Goal: Task Accomplishment & Management: Use online tool/utility

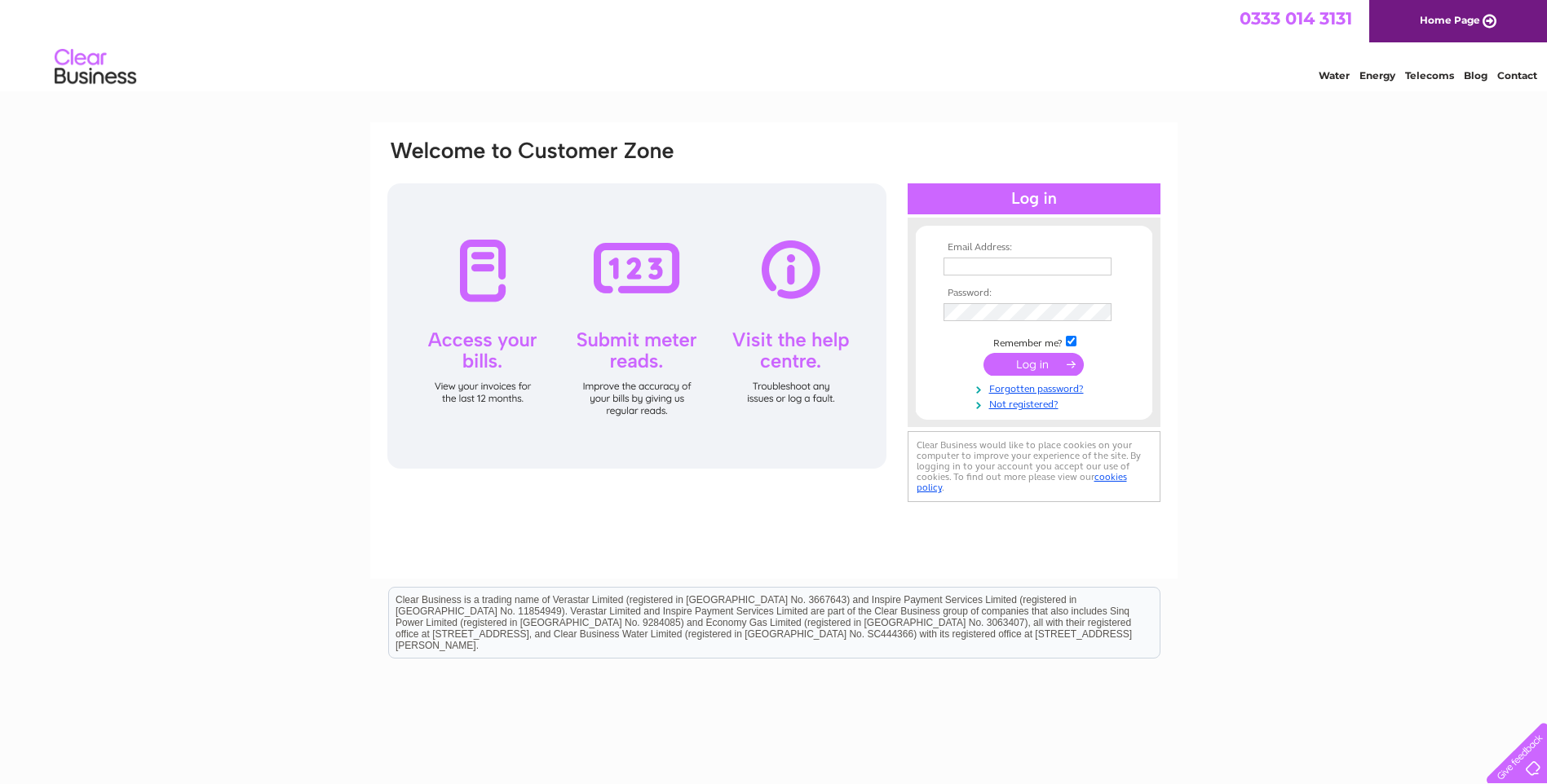
type input "[EMAIL_ADDRESS][DOMAIN_NAME]"
click at [1022, 361] on input "submit" at bounding box center [1034, 364] width 101 height 23
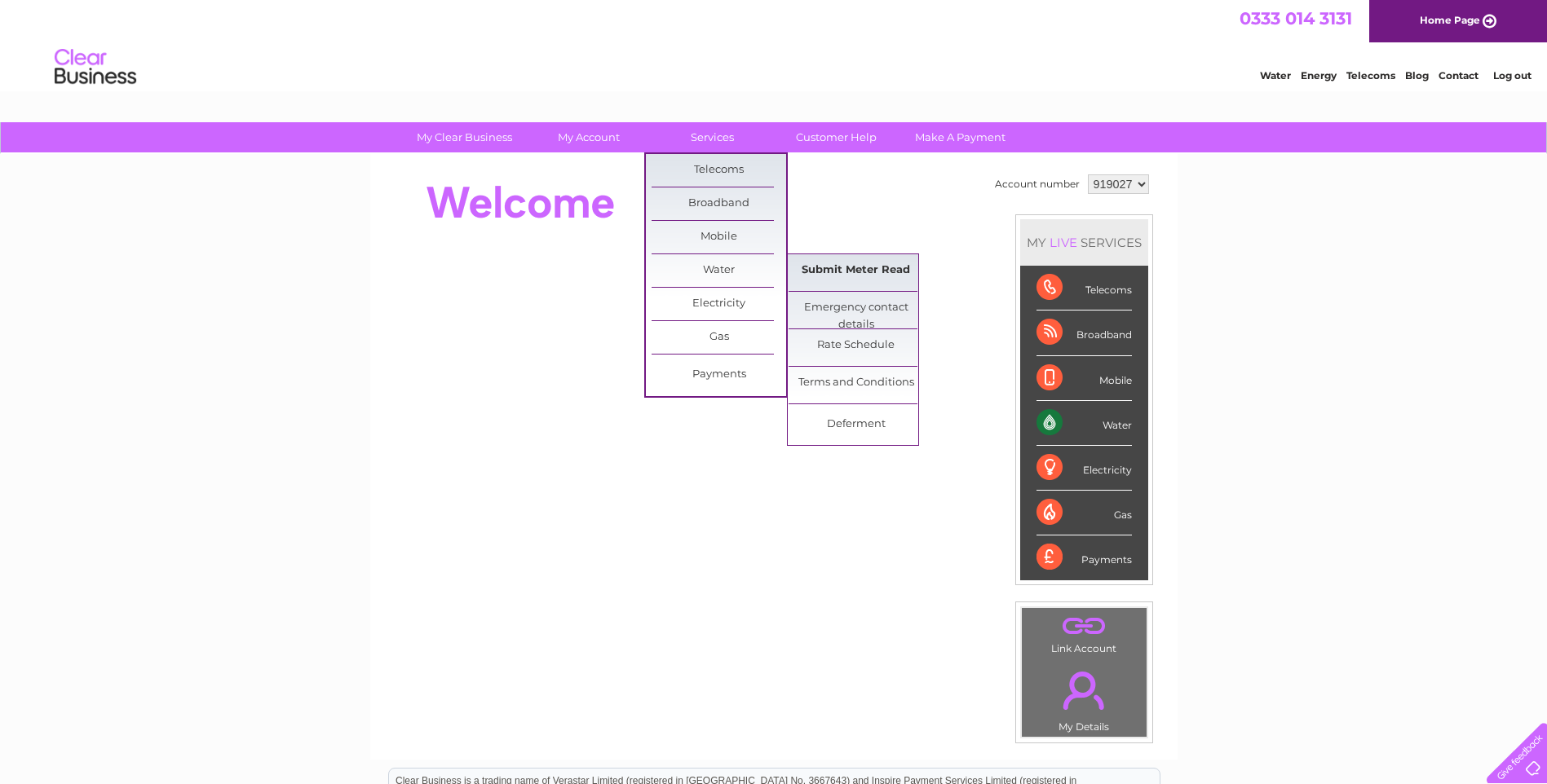
click at [859, 268] on link "Submit Meter Read" at bounding box center [856, 271] width 135 height 32
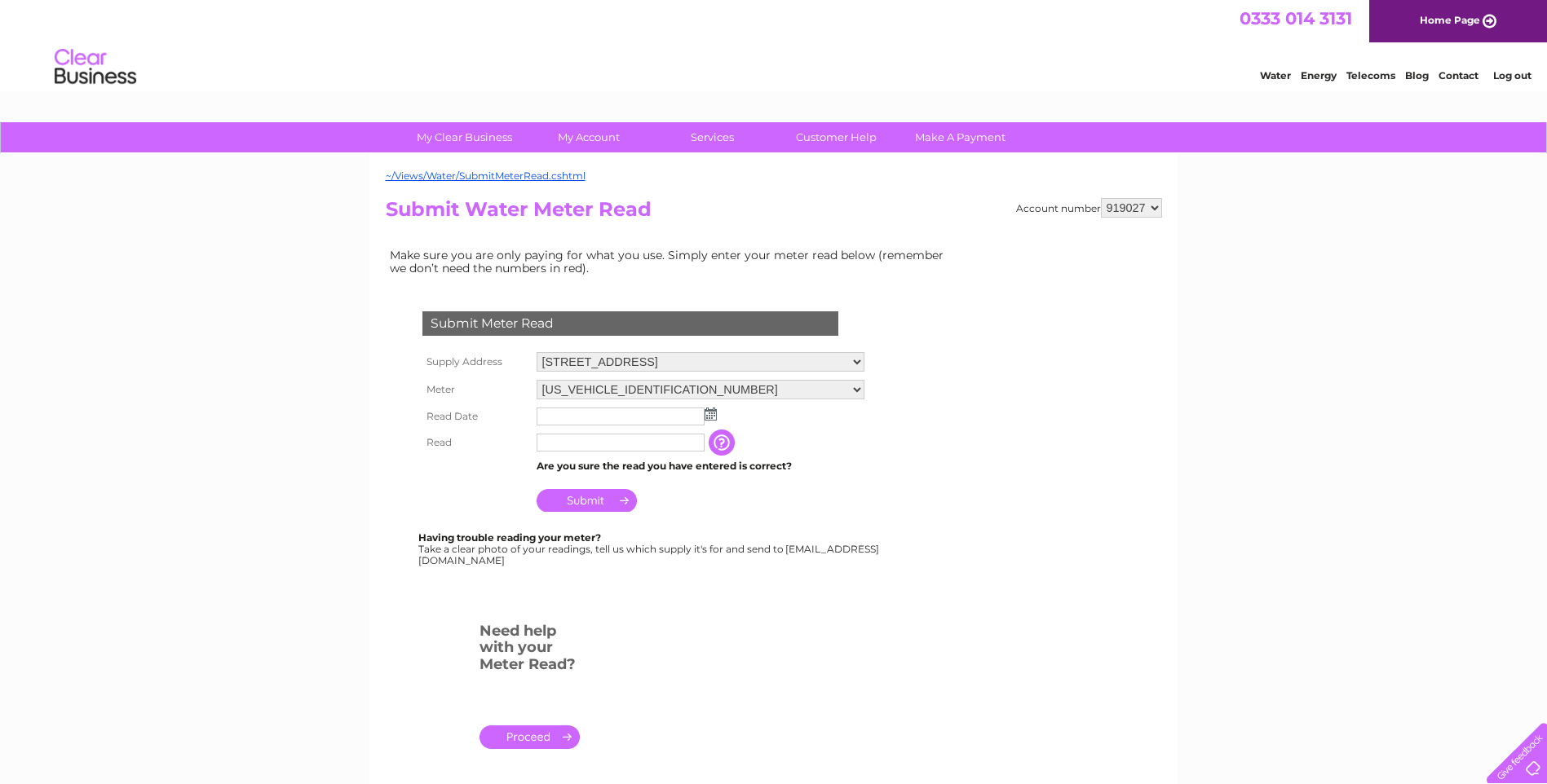
click at [711, 410] on img at bounding box center [711, 413] width 12 height 13
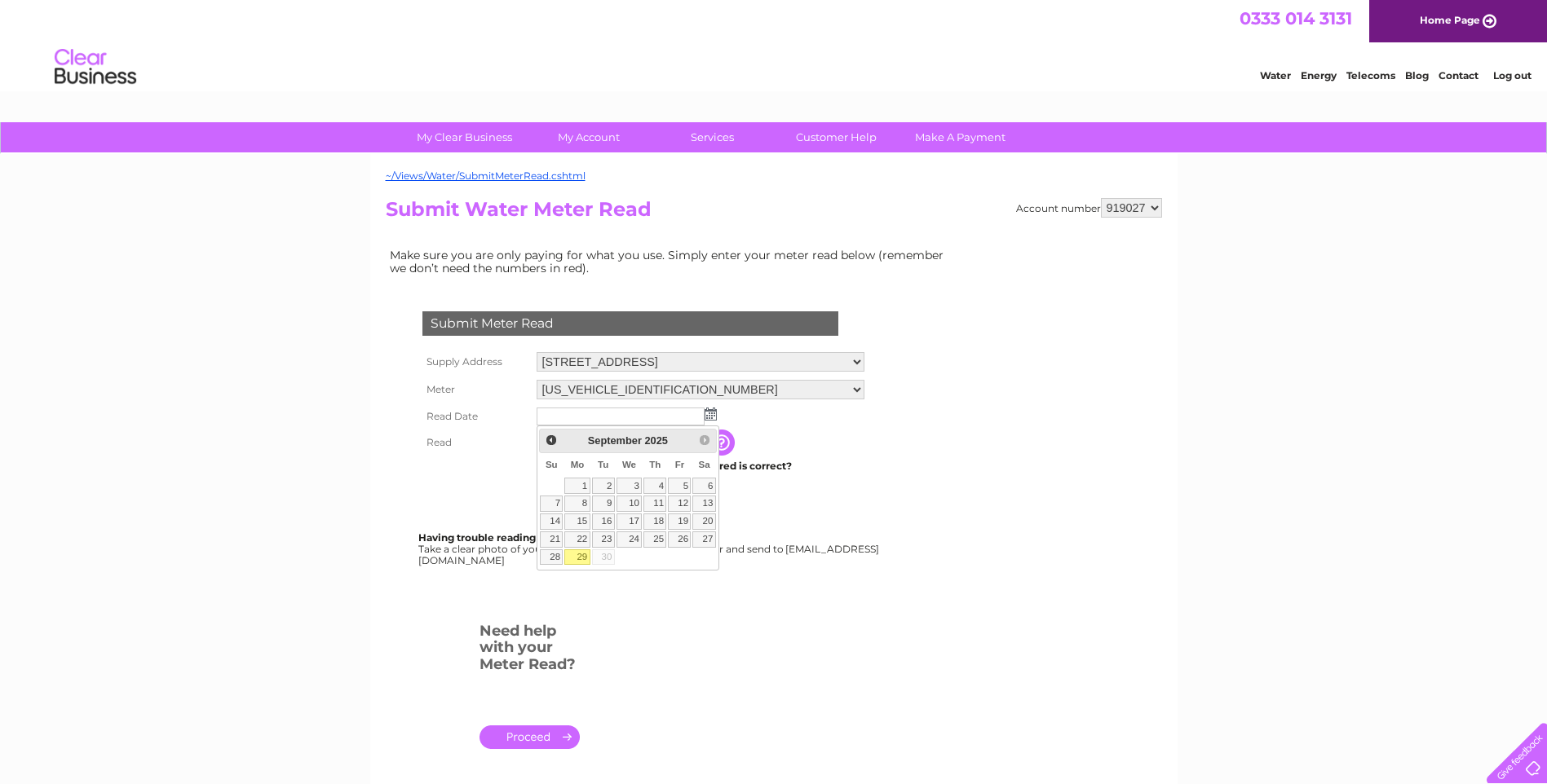
click at [576, 557] on link "29" at bounding box center [577, 557] width 26 height 16
type input "2025/09/29"
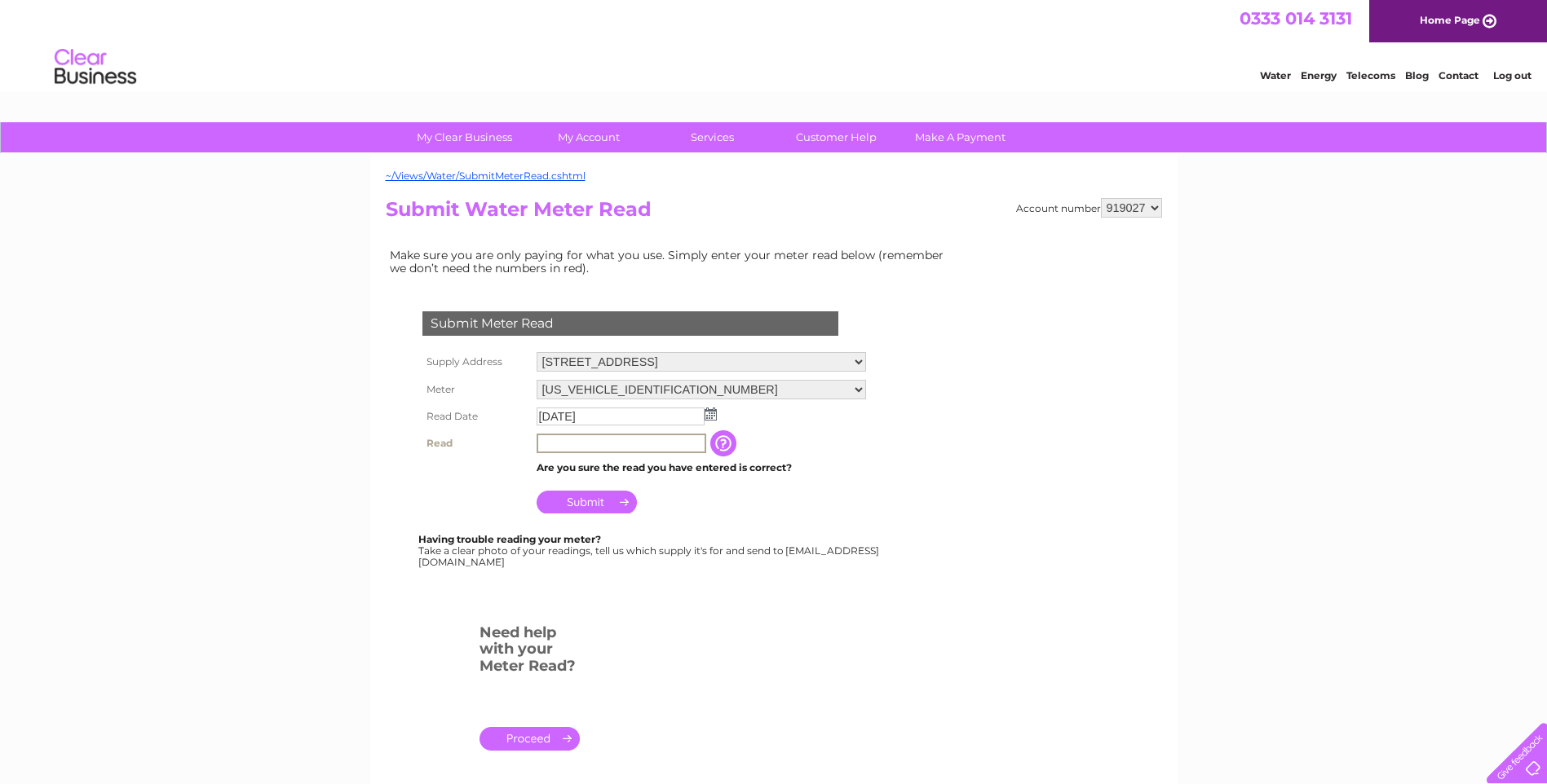
click at [588, 441] on input "text" at bounding box center [621, 443] width 170 height 20
type input "00126"
click at [587, 499] on input "Submit" at bounding box center [587, 500] width 101 height 23
